Goal: Transaction & Acquisition: Purchase product/service

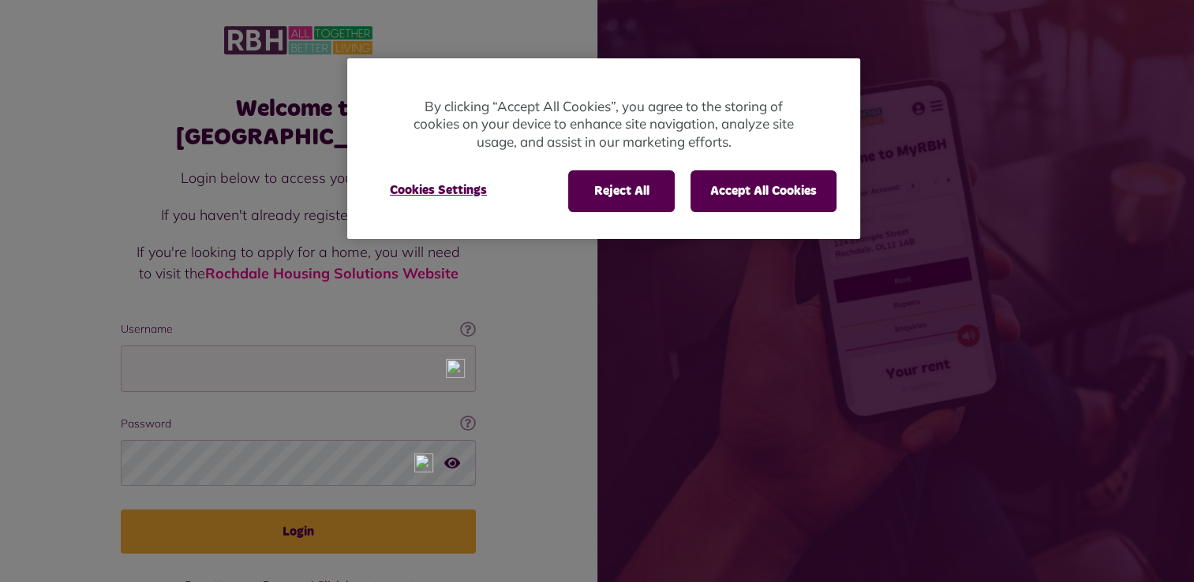
scroll to position [23, 0]
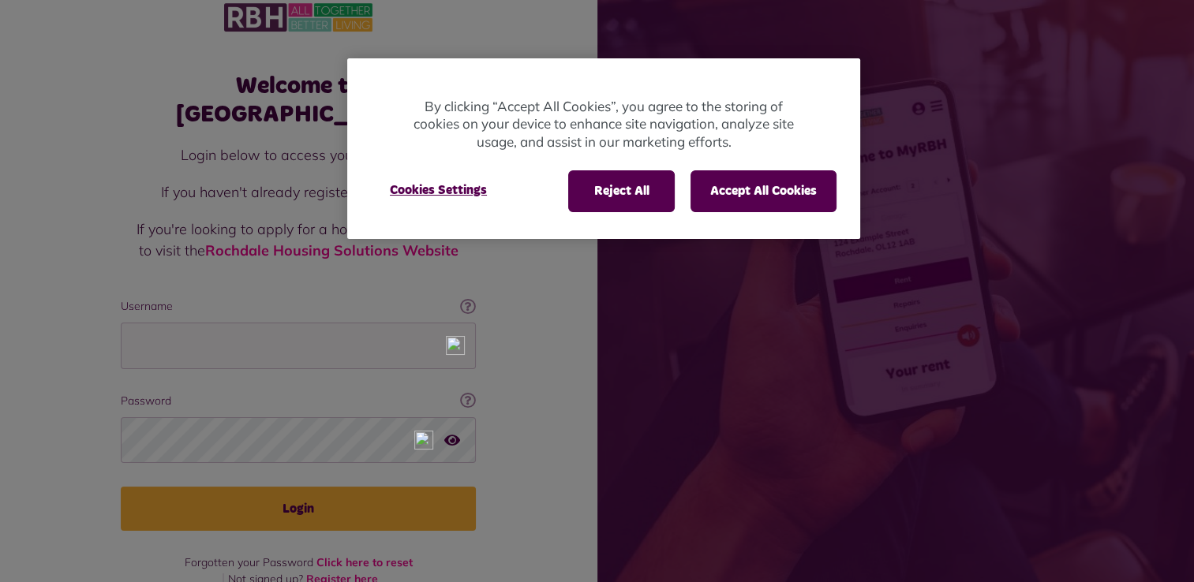
click at [701, 215] on div "Reject All Accept All Cookies Cookies Settings" at bounding box center [603, 199] width 513 height 80
click at [713, 198] on button "Accept All Cookies" at bounding box center [764, 190] width 146 height 41
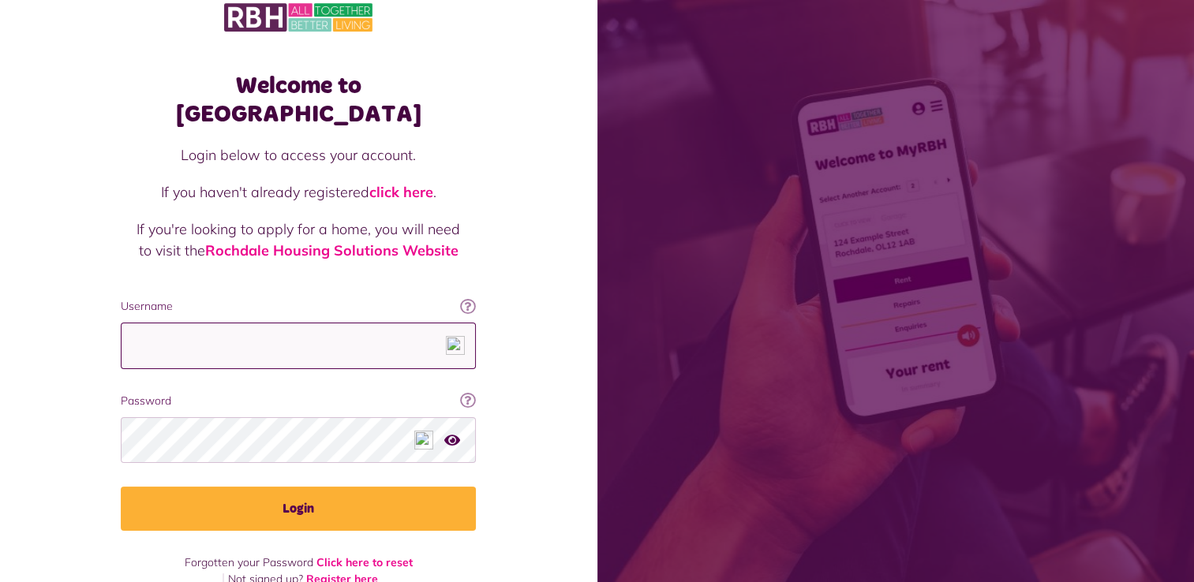
click at [211, 323] on input "Username" at bounding box center [298, 346] width 355 height 47
type input "**********"
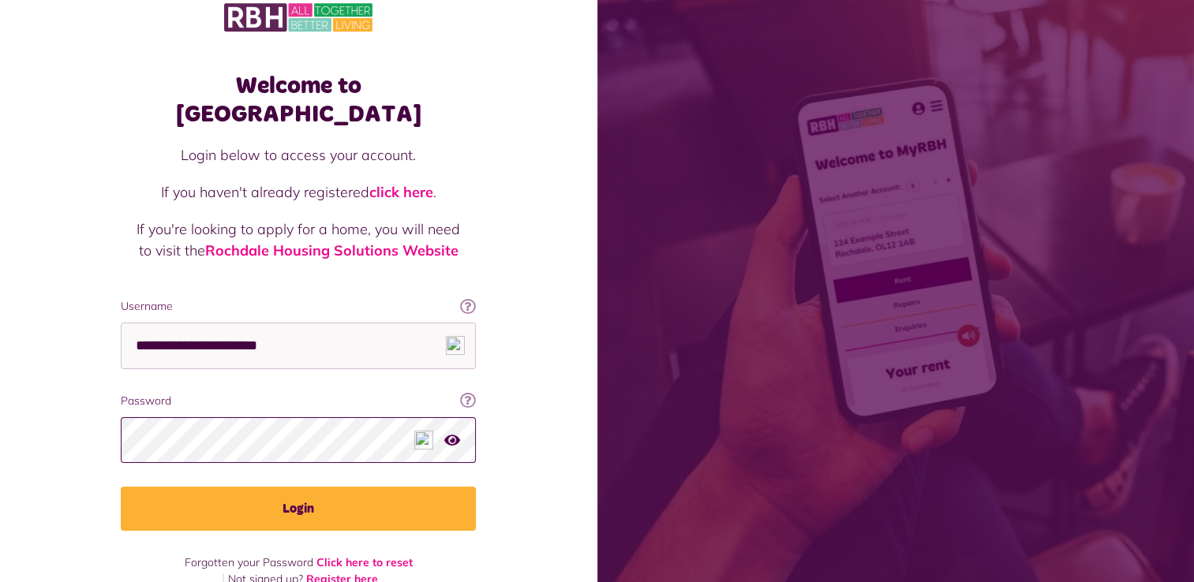
click at [121, 487] on button "Login" at bounding box center [298, 509] width 355 height 44
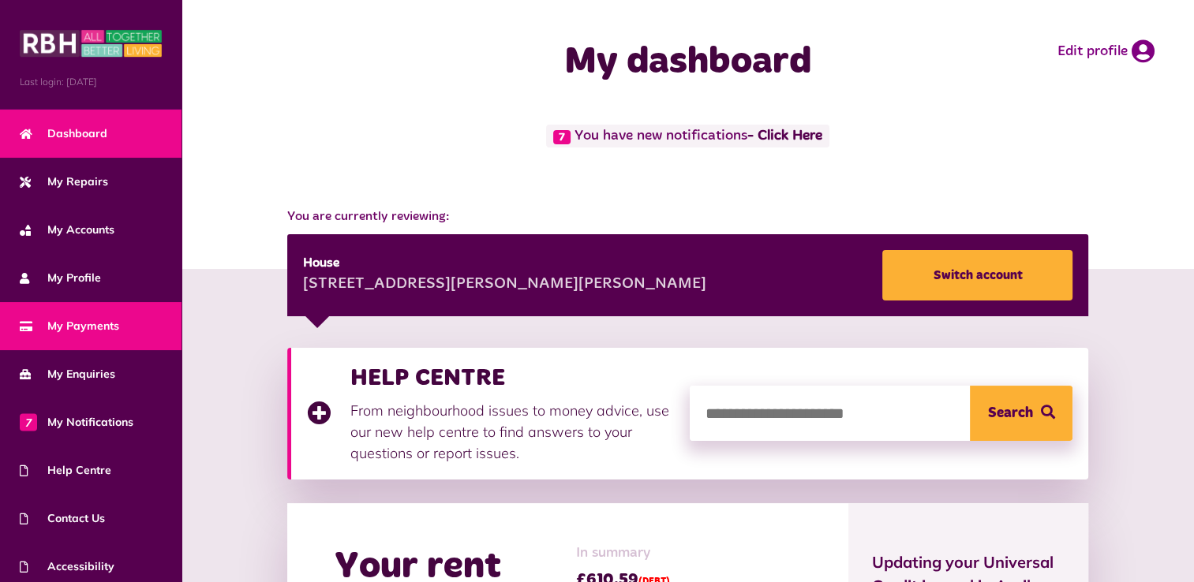
click at [113, 314] on link "My Payments" at bounding box center [91, 326] width 182 height 48
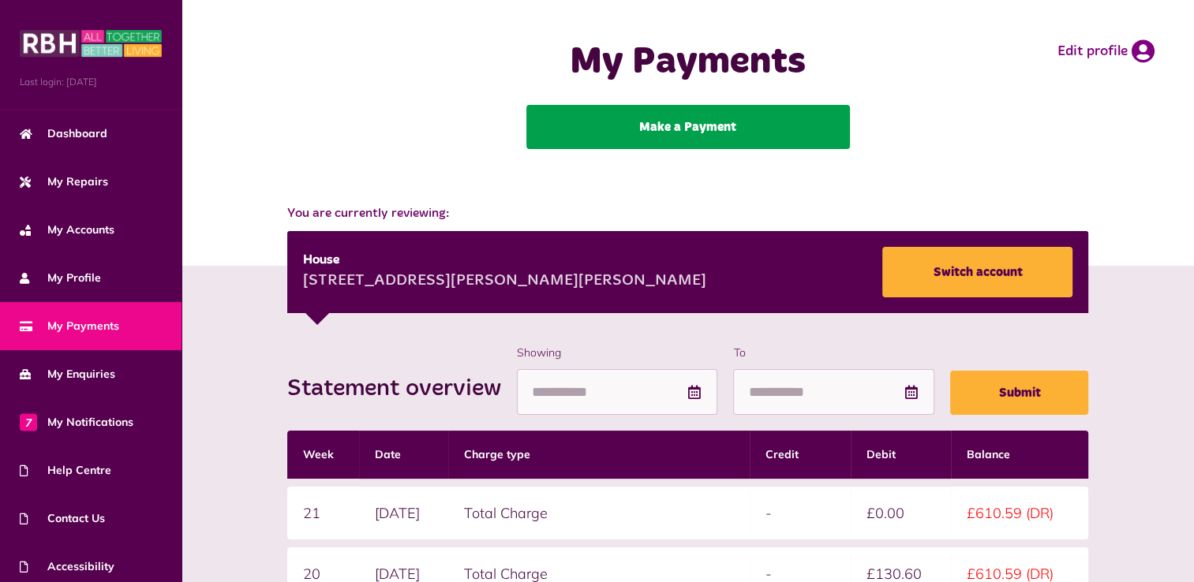
click at [751, 110] on link "Make a Payment" at bounding box center [688, 127] width 324 height 44
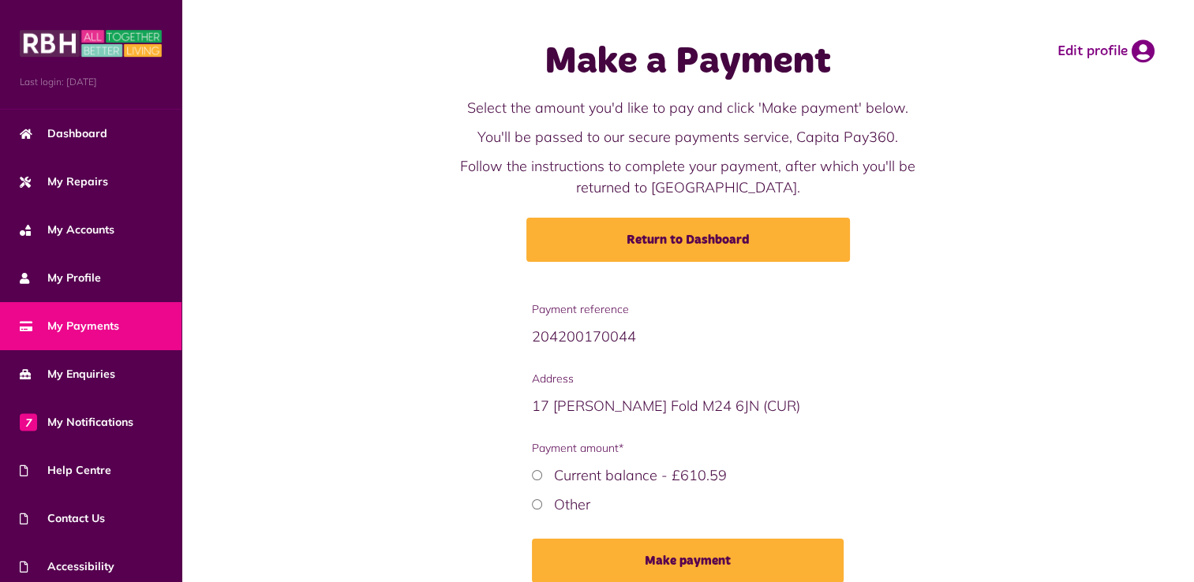
scroll to position [71, 0]
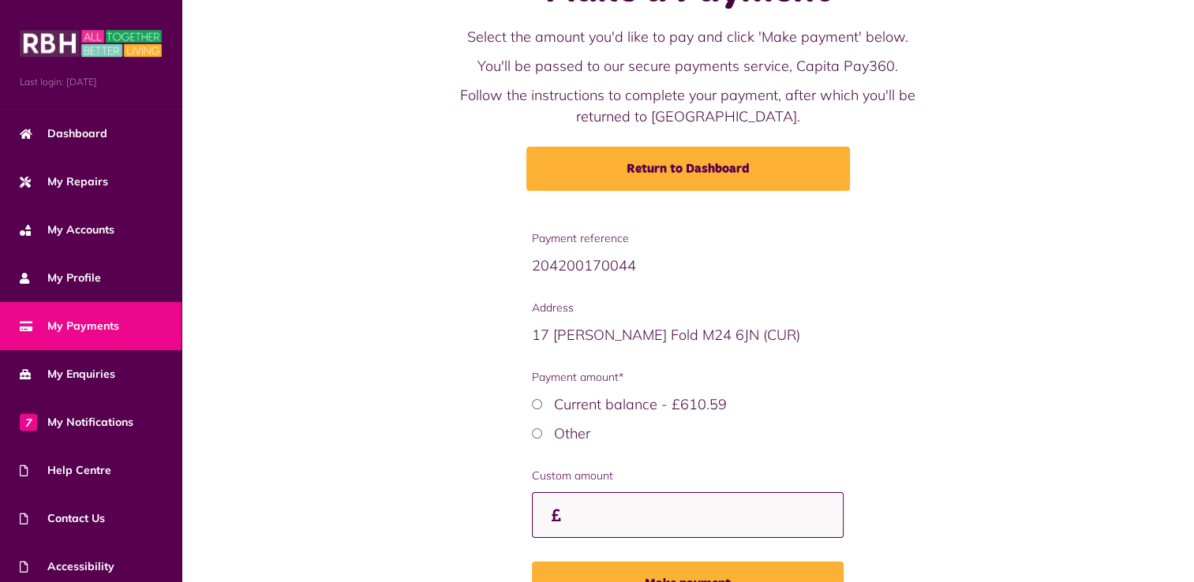
click at [588, 508] on input "Custom amount" at bounding box center [687, 515] width 311 height 47
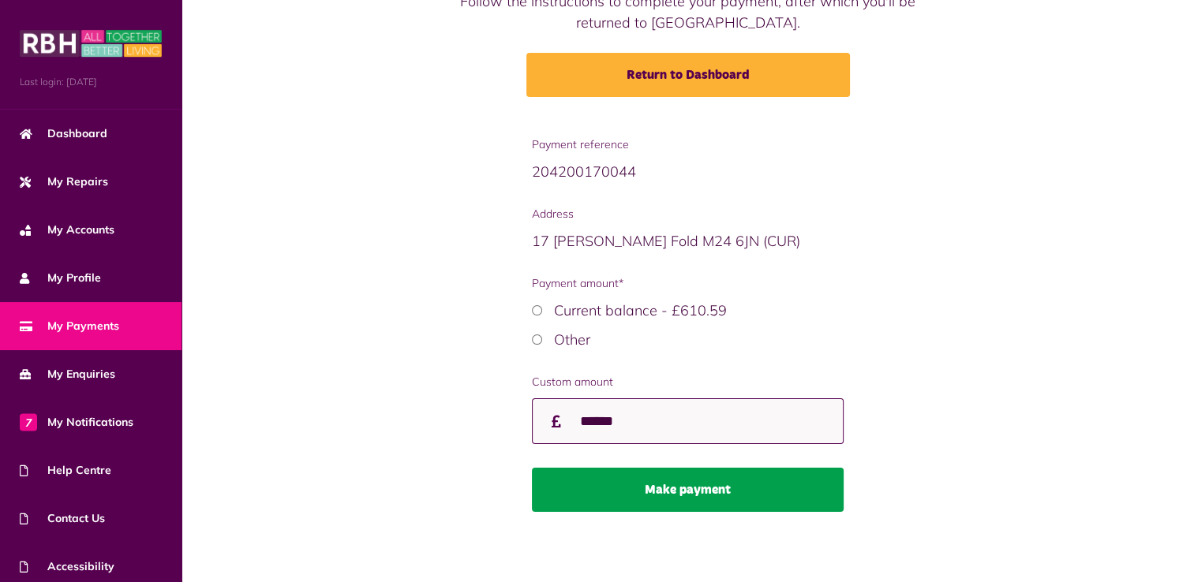
type input "******"
click at [710, 490] on button "Make payment" at bounding box center [687, 490] width 311 height 44
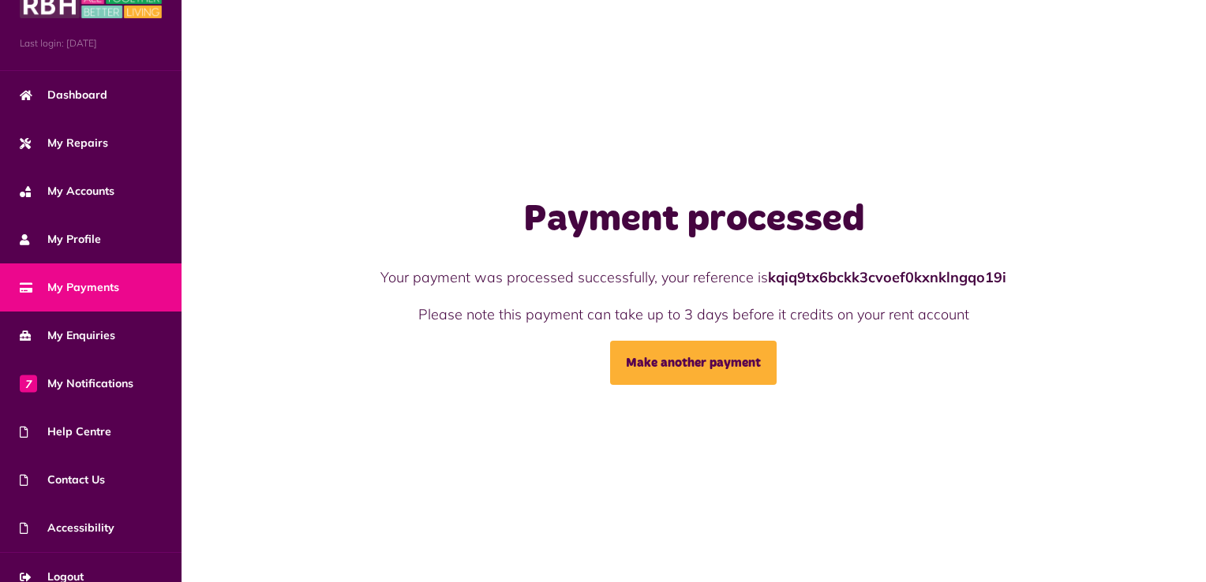
scroll to position [55, 0]
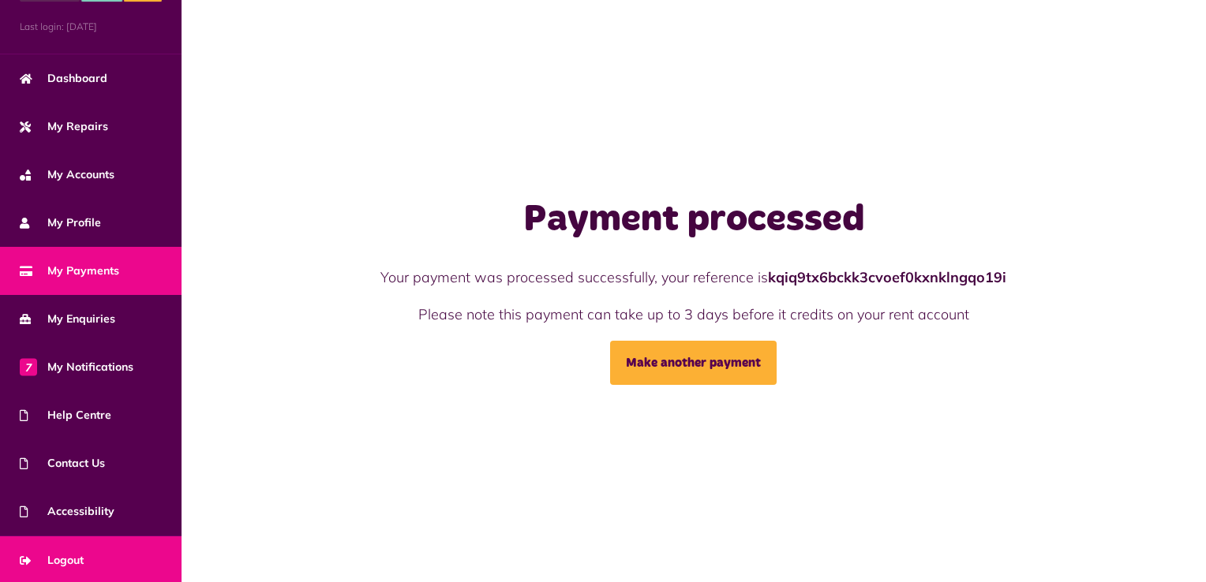
click at [93, 553] on link "Logout" at bounding box center [91, 561] width 182 height 48
